Goal: Task Accomplishment & Management: Complete application form

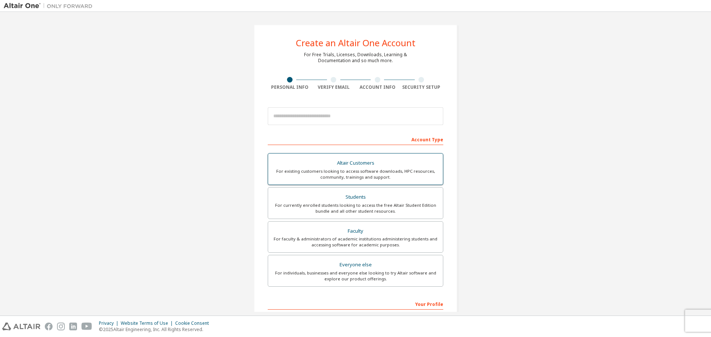
click at [345, 169] on div "For existing customers looking to access software downloads, HPC resources, com…" at bounding box center [356, 175] width 166 height 12
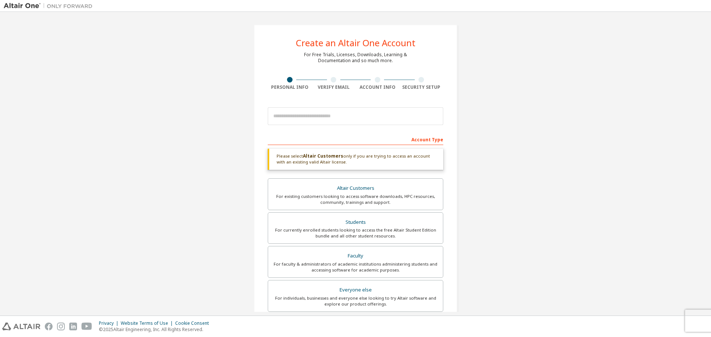
click at [371, 160] on div "Please select Altair Customers only if you are trying to access an account with…" at bounding box center [356, 159] width 176 height 21
